Goal: Find specific page/section: Find specific page/section

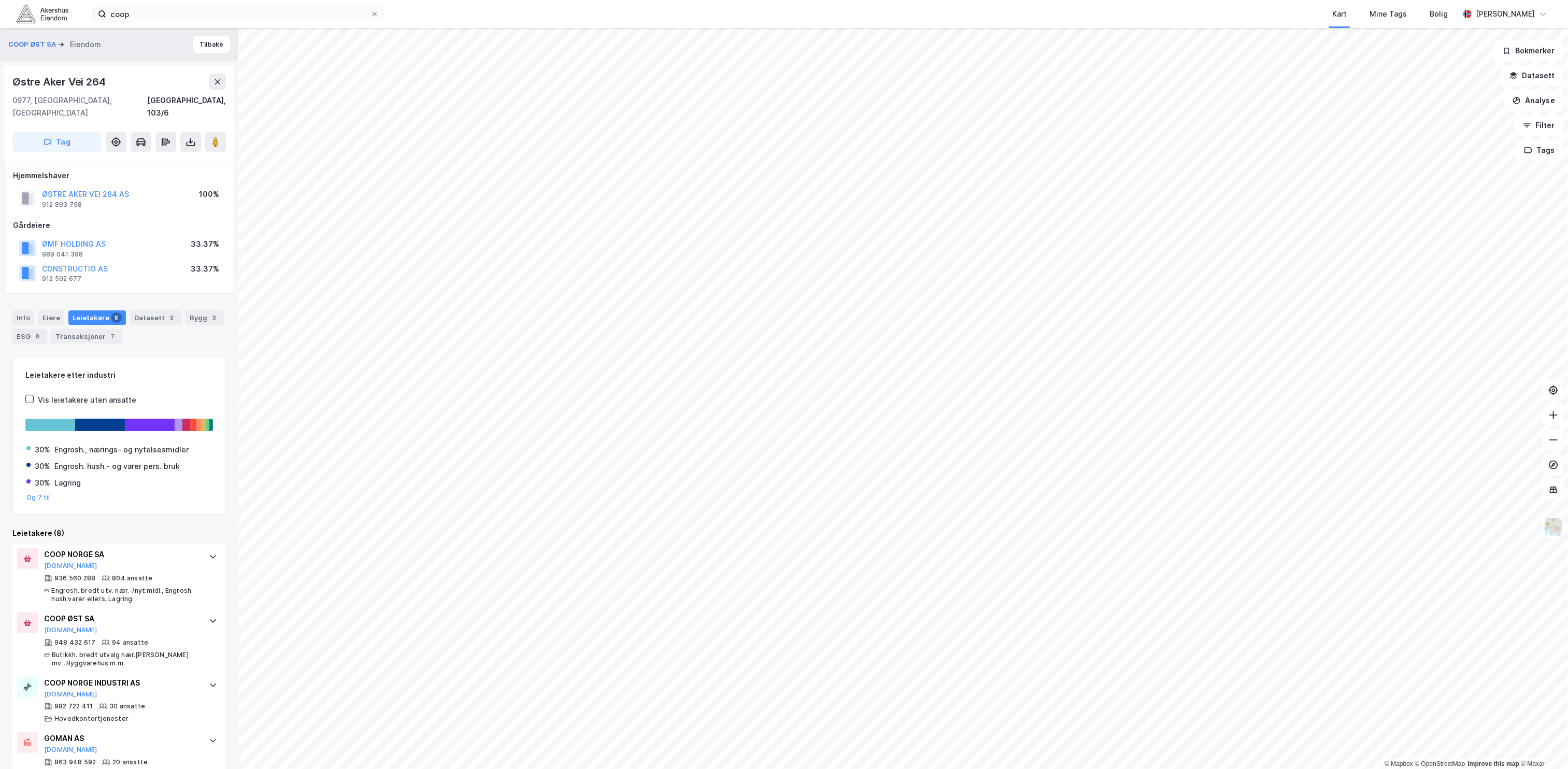
scroll to position [179, 0]
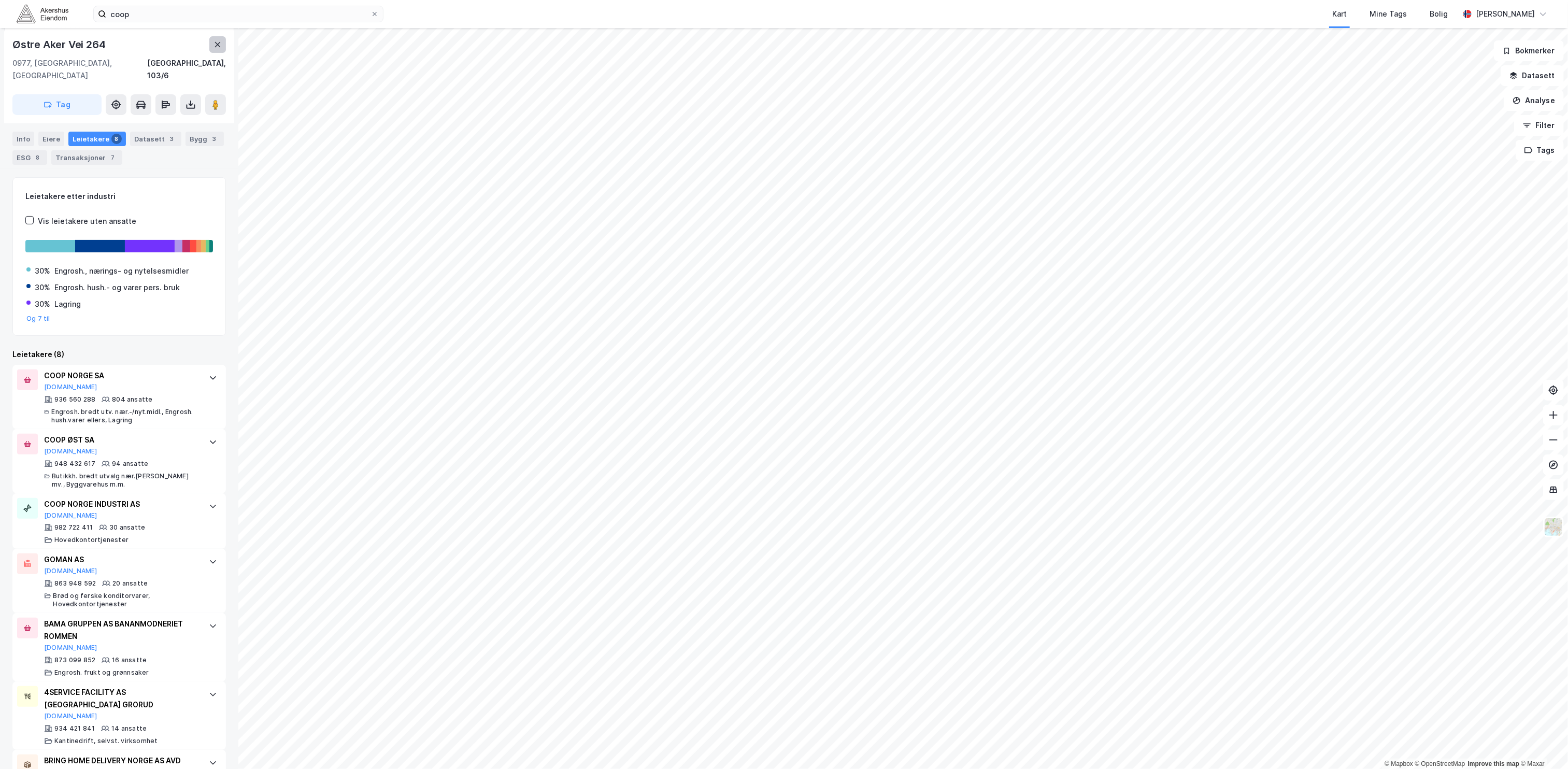
click at [218, 43] on icon at bounding box center [217, 44] width 8 height 8
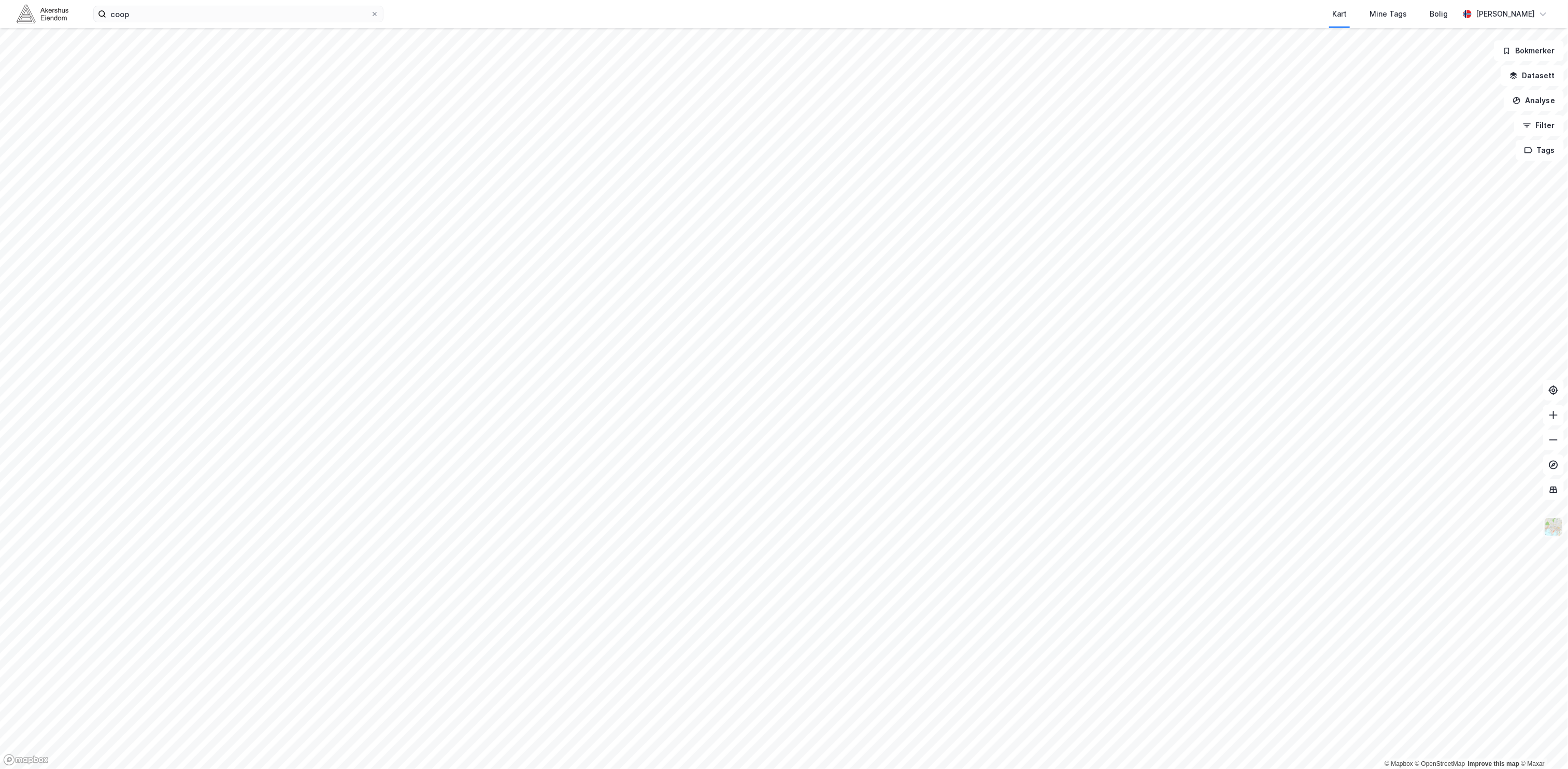
click at [1557, 532] on img at bounding box center [1554, 527] width 20 height 20
click at [1486, 299] on div "Flyfoto" at bounding box center [1472, 299] width 133 height 29
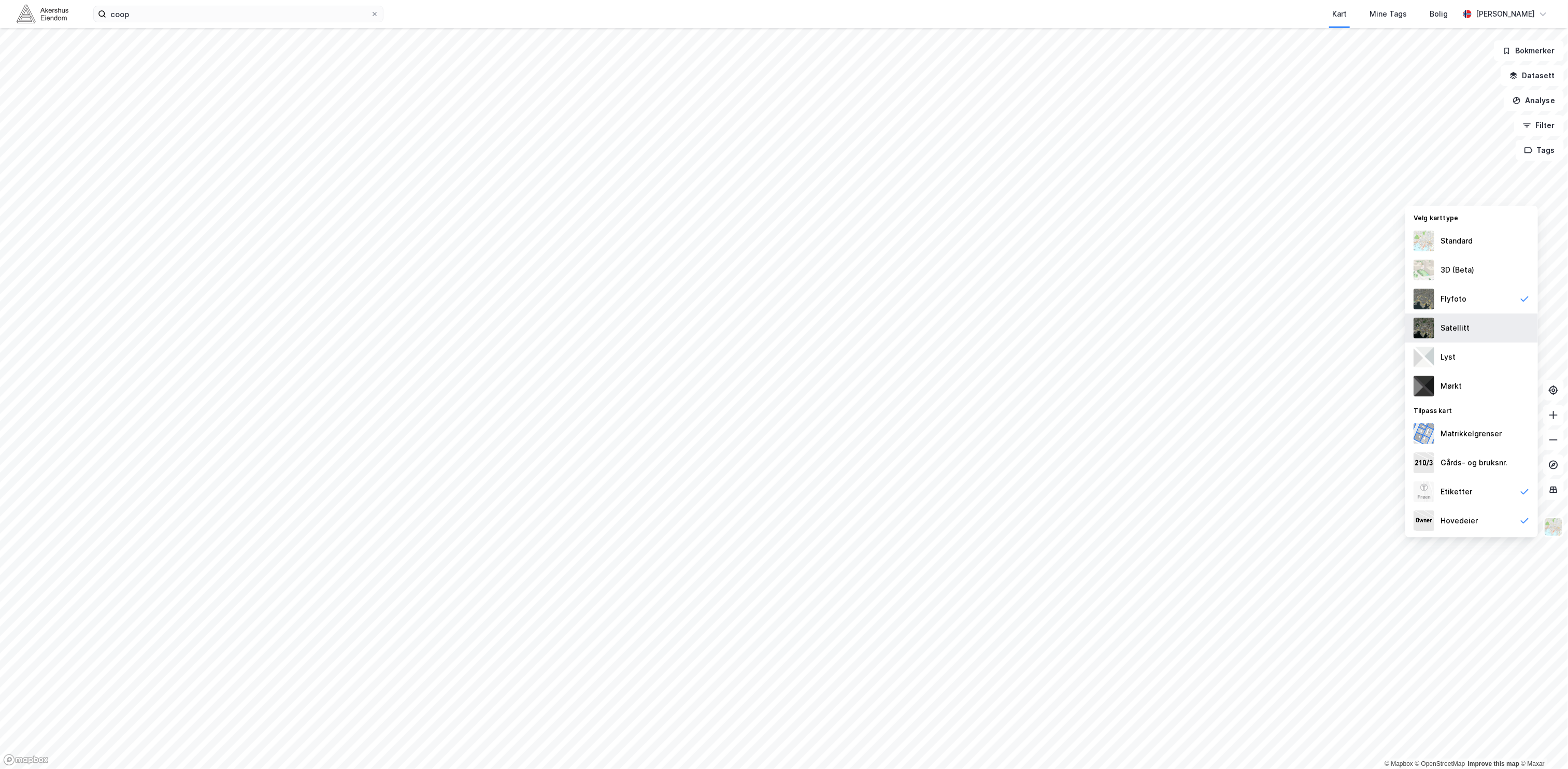
click at [1478, 321] on div "Satellitt" at bounding box center [1472, 328] width 133 height 29
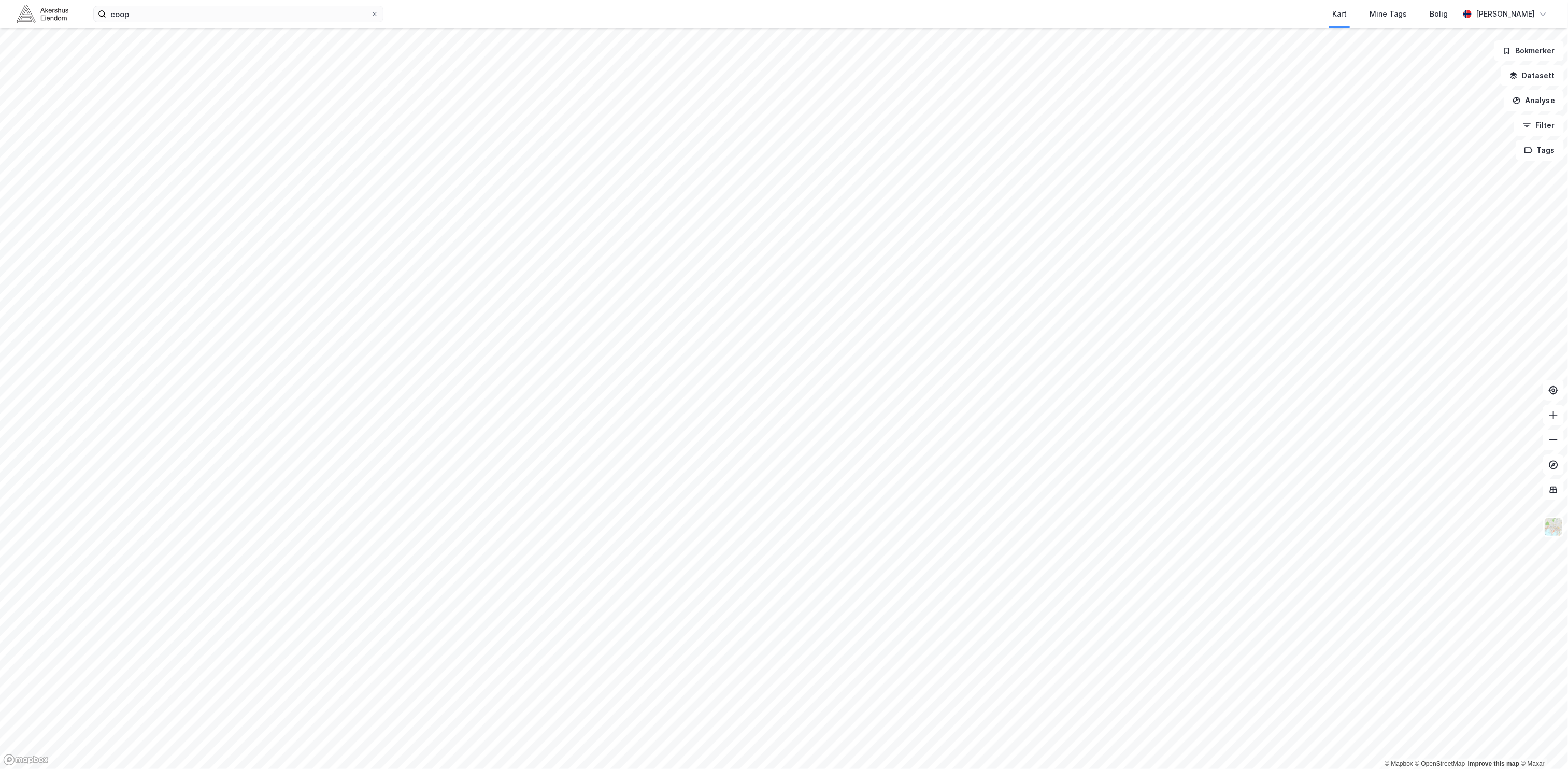
click at [486, 4] on div "Kart Mine Tags Bolig" at bounding box center [946, 14] width 1026 height 28
click at [1551, 532] on img at bounding box center [1554, 527] width 20 height 20
click at [1475, 305] on div "Flyfoto" at bounding box center [1472, 299] width 133 height 29
click at [46, 7] on img at bounding box center [42, 14] width 52 height 18
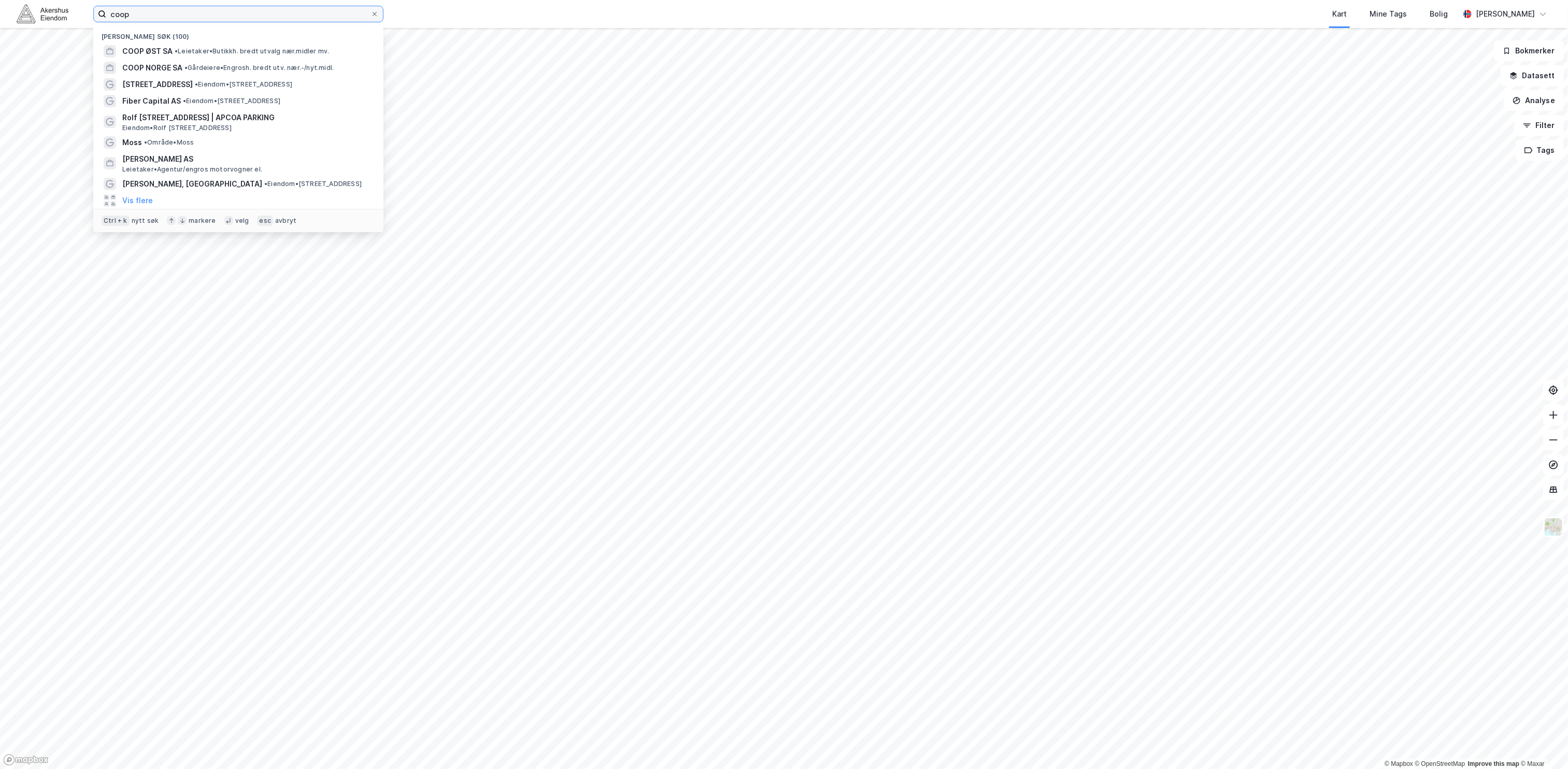
click at [176, 15] on input "coop" at bounding box center [238, 14] width 264 height 15
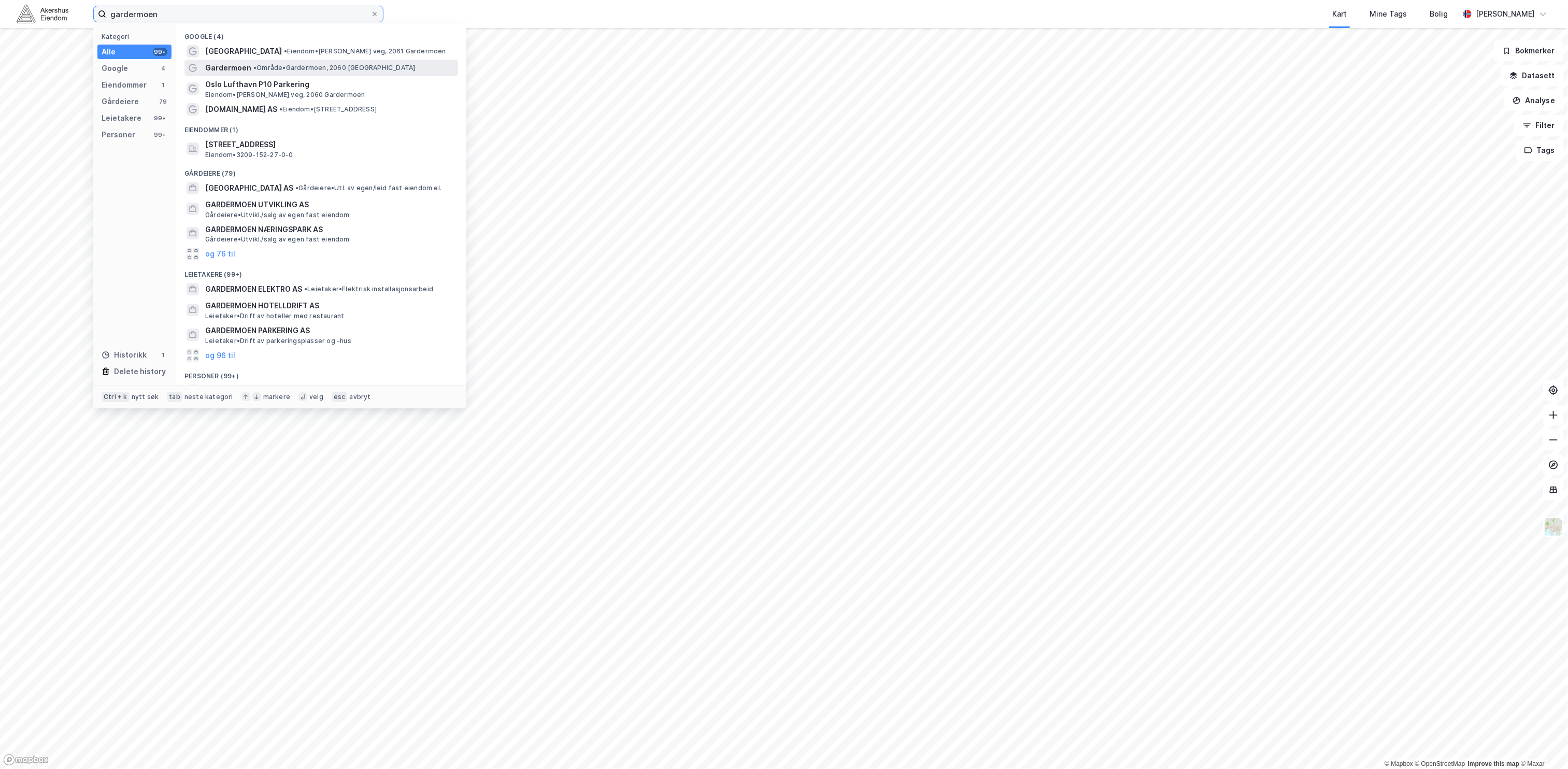
type input "gardermoen"
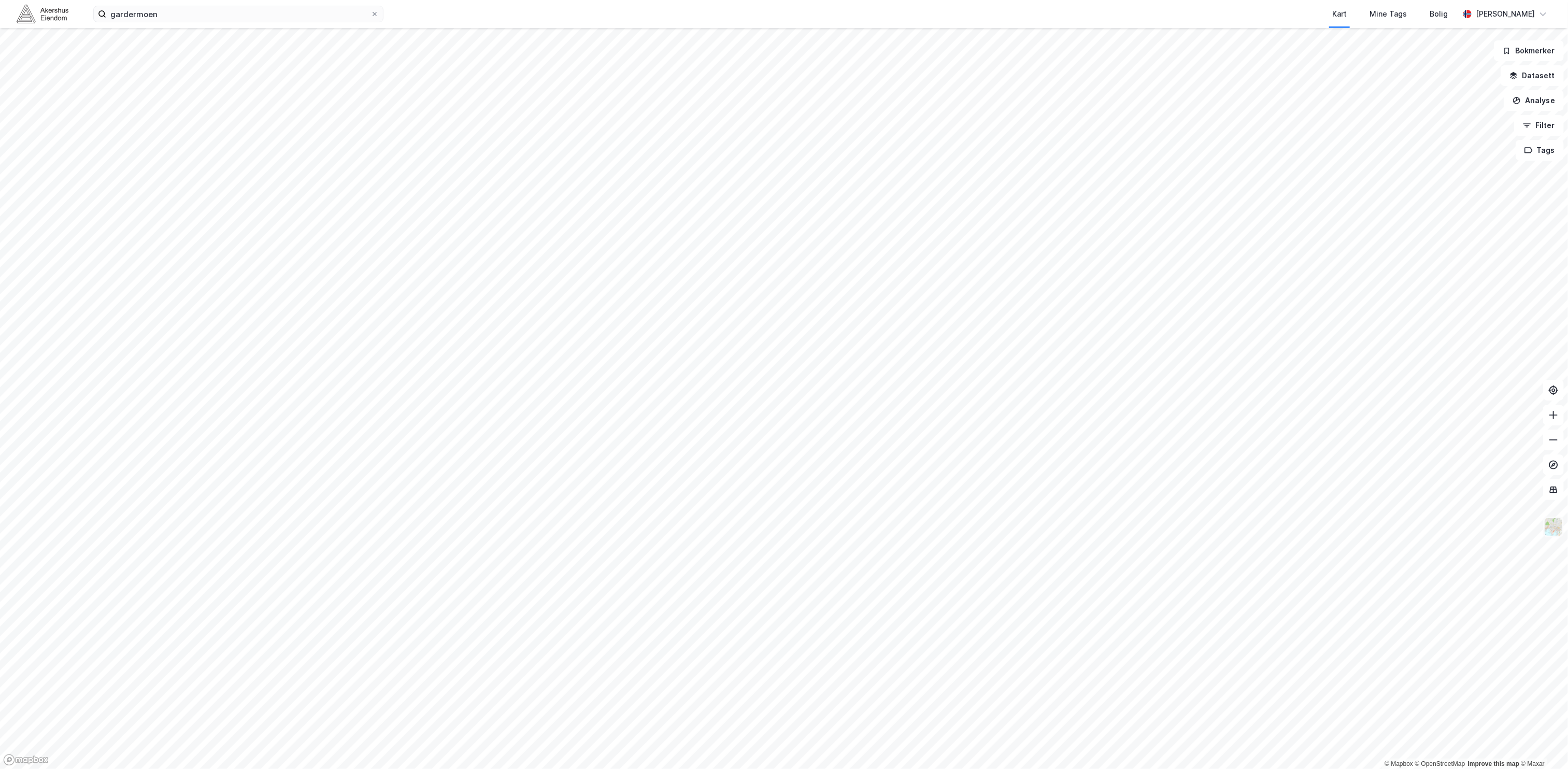
click at [1560, 519] on img at bounding box center [1554, 527] width 20 height 20
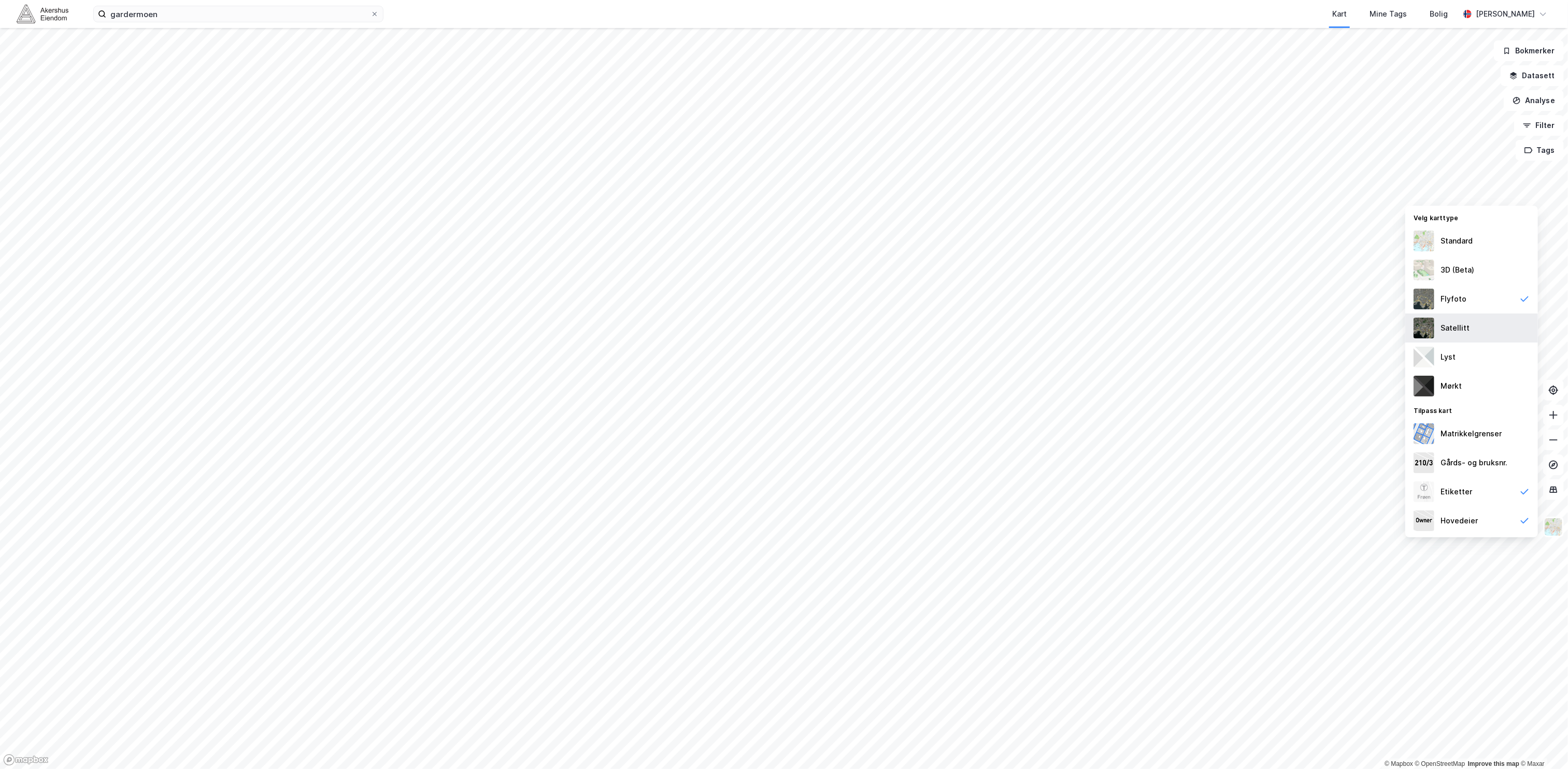
click at [1483, 326] on div "Satellitt" at bounding box center [1472, 328] width 133 height 29
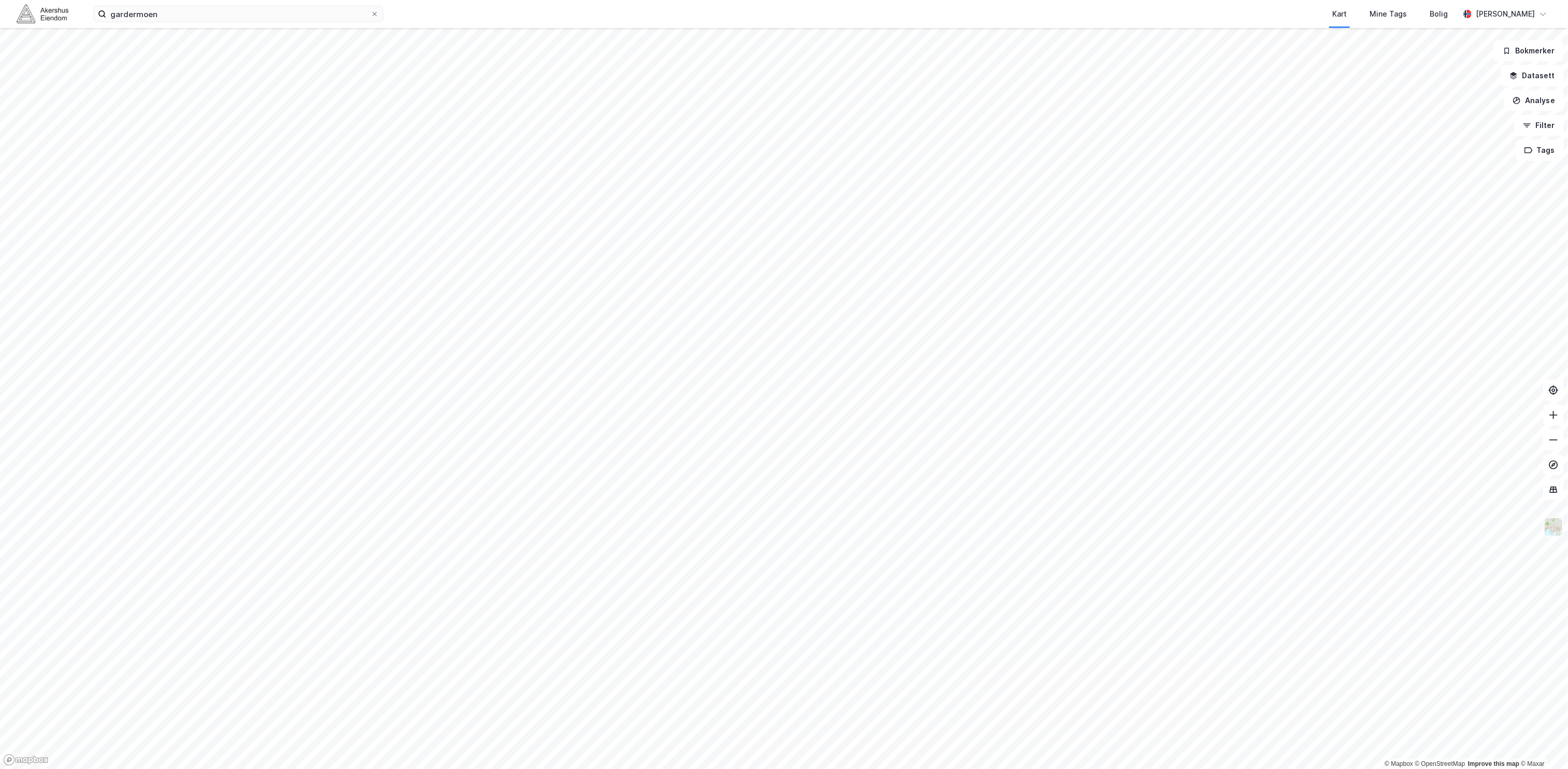
click at [1554, 526] on img at bounding box center [1554, 527] width 20 height 20
click at [1478, 432] on div "Matrikkelgrenser" at bounding box center [1471, 434] width 61 height 12
click at [1554, 529] on img at bounding box center [1554, 527] width 20 height 20
click at [1507, 434] on div "Matrikkelgrenser" at bounding box center [1472, 434] width 133 height 29
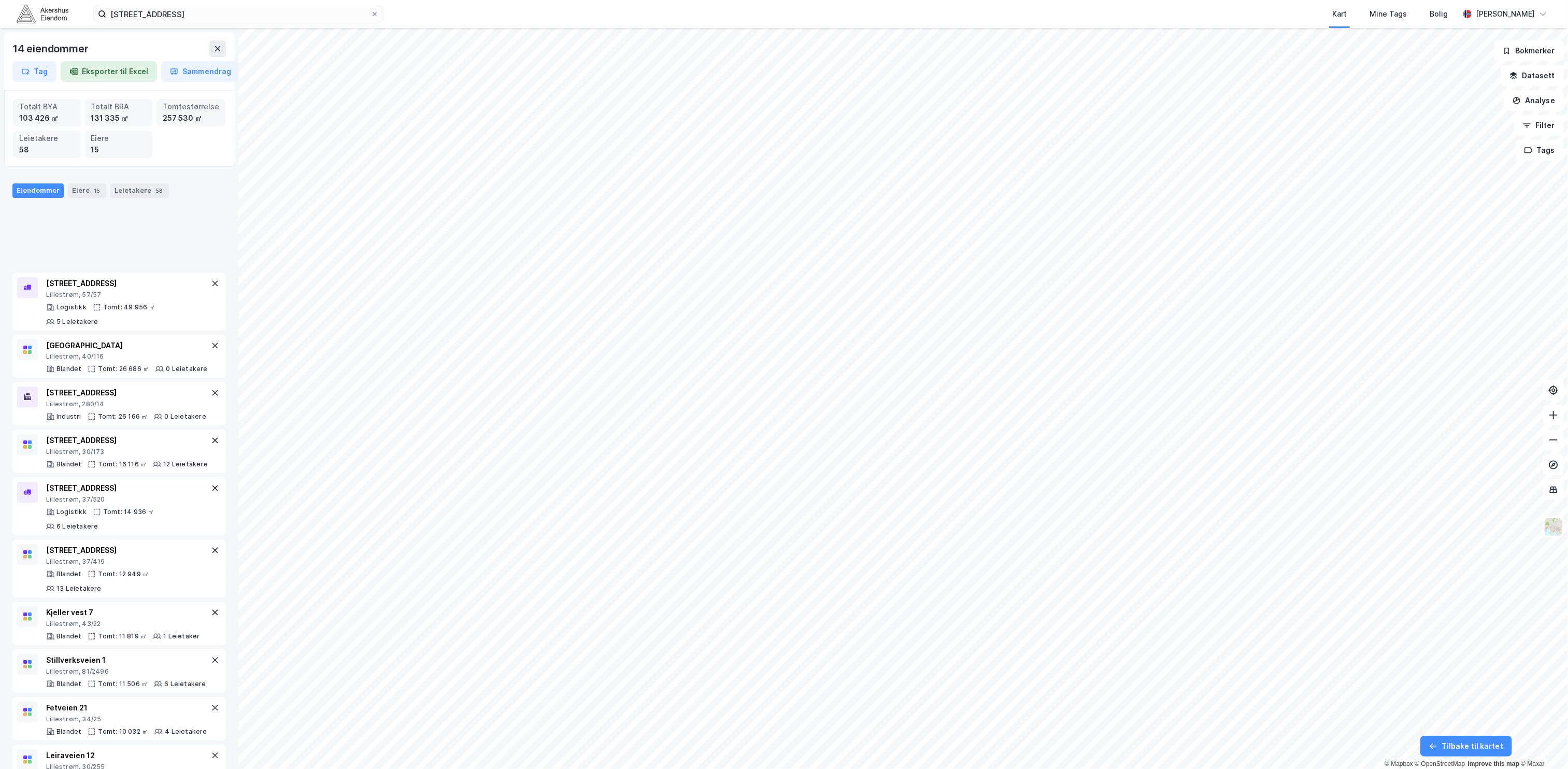
scroll to position [252, 0]
